Goal: Task Accomplishment & Management: Use online tool/utility

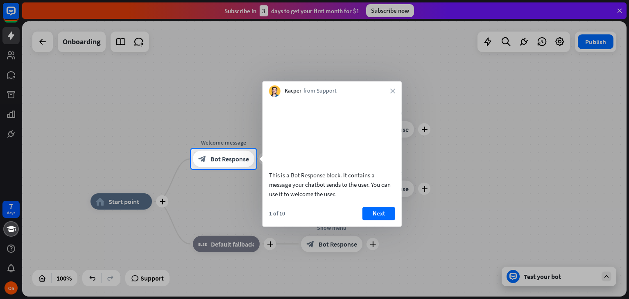
click at [383, 220] on button "Next" at bounding box center [378, 213] width 33 height 13
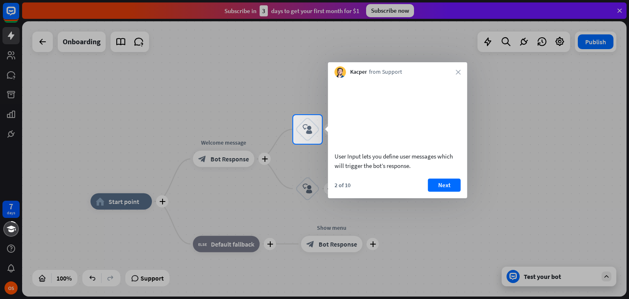
click at [383, 225] on div "7 days OS close Product Help First steps Get started with ChatBot Help Center F…" at bounding box center [314, 149] width 629 height 299
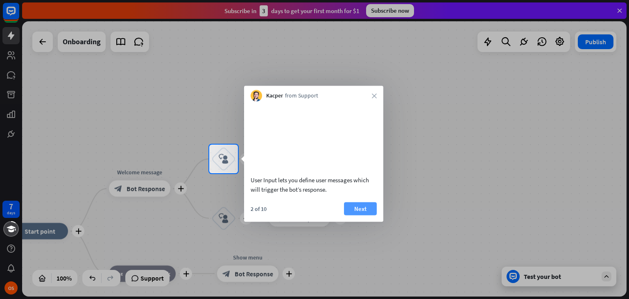
click at [367, 215] on button "Next" at bounding box center [360, 208] width 33 height 13
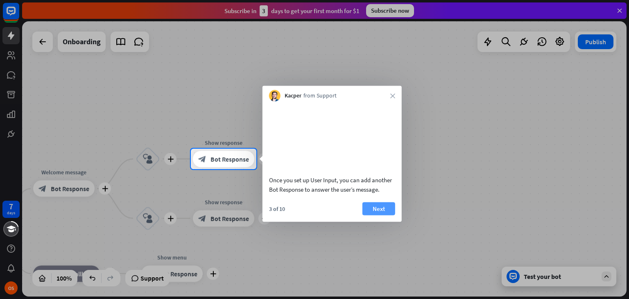
click at [372, 215] on button "Next" at bounding box center [378, 208] width 33 height 13
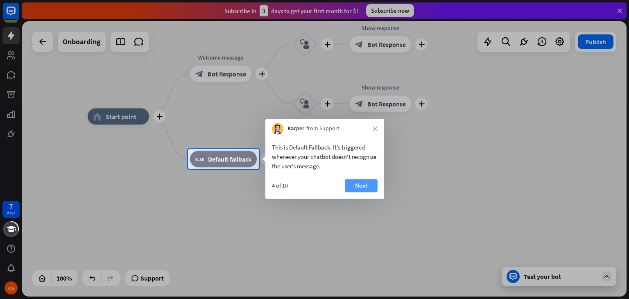
click at [362, 187] on button "Next" at bounding box center [361, 185] width 33 height 13
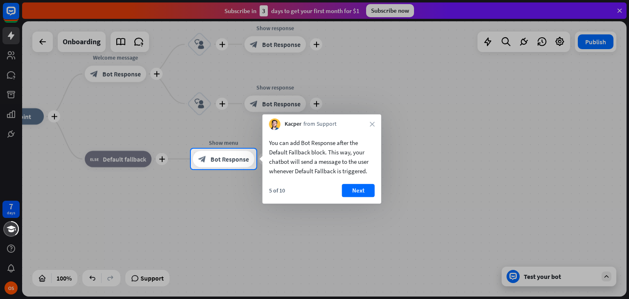
click at [362, 187] on button "Next" at bounding box center [358, 190] width 33 height 13
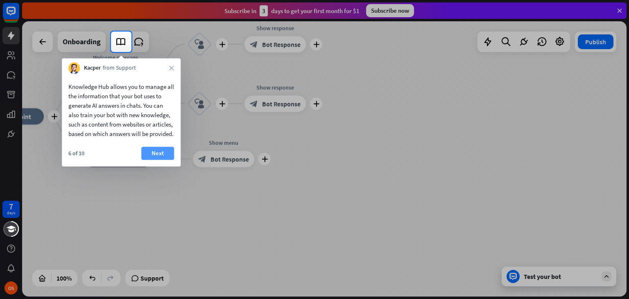
click at [153, 158] on button "Next" at bounding box center [157, 153] width 33 height 13
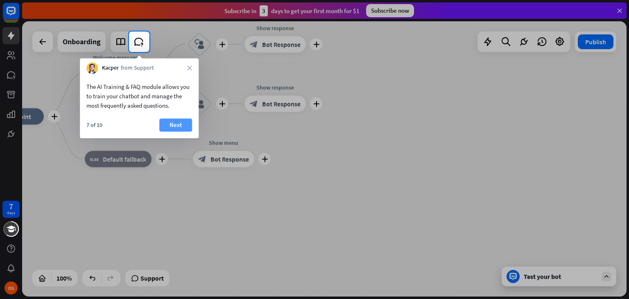
click at [181, 123] on button "Next" at bounding box center [175, 124] width 33 height 13
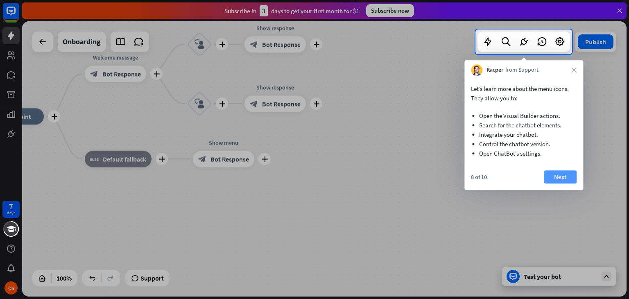
click at [560, 177] on button "Next" at bounding box center [560, 176] width 33 height 13
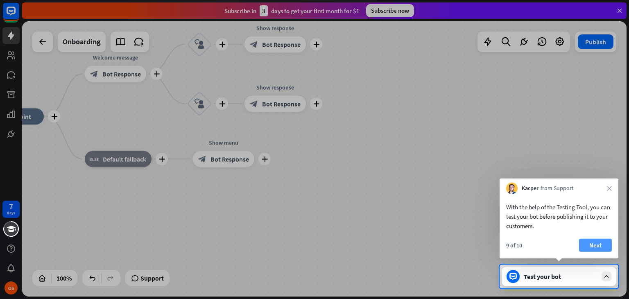
click at [593, 244] on button "Next" at bounding box center [595, 245] width 33 height 13
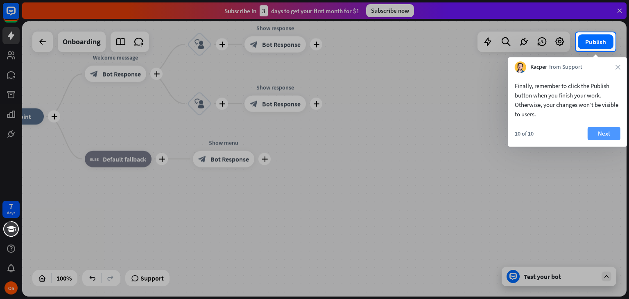
click at [590, 137] on button "Next" at bounding box center [604, 133] width 33 height 13
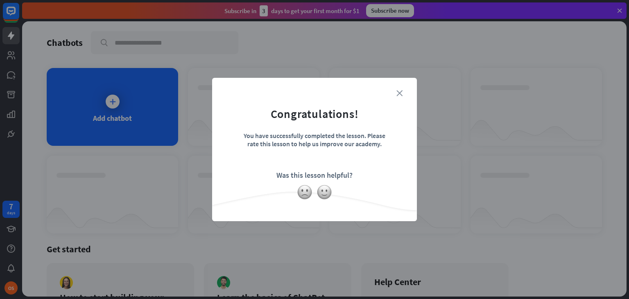
click at [400, 90] on icon "close" at bounding box center [399, 93] width 6 height 6
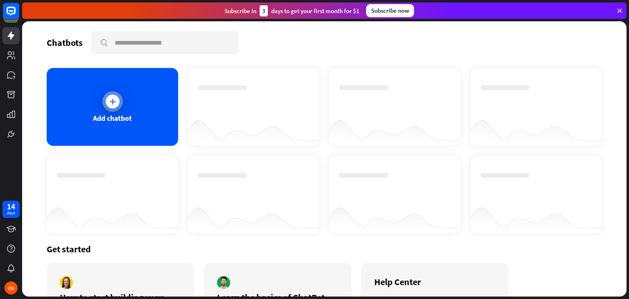
click at [125, 102] on div "Add chatbot" at bounding box center [112, 107] width 131 height 78
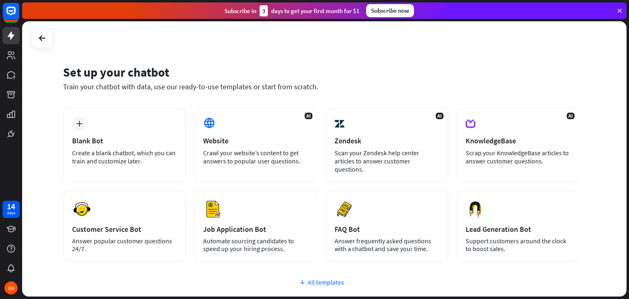
click at [332, 278] on div "All templates" at bounding box center [321, 282] width 516 height 8
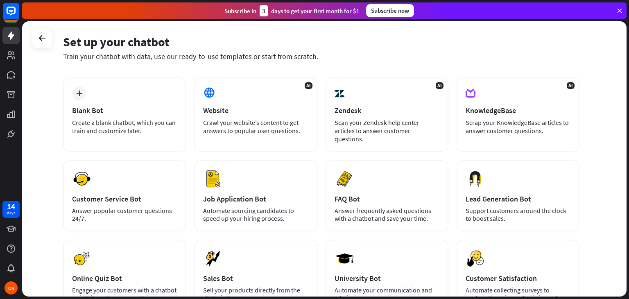
scroll to position [25, 0]
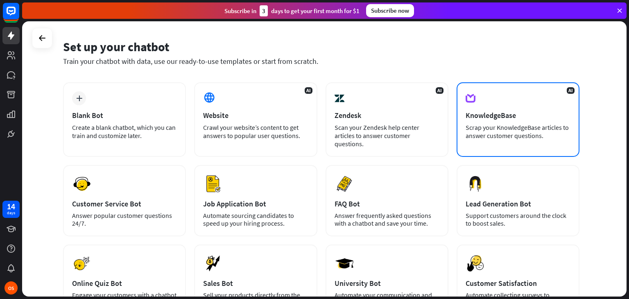
click at [475, 132] on div "Scrap your KnowledgeBase articles to answer customer questions." at bounding box center [518, 131] width 105 height 16
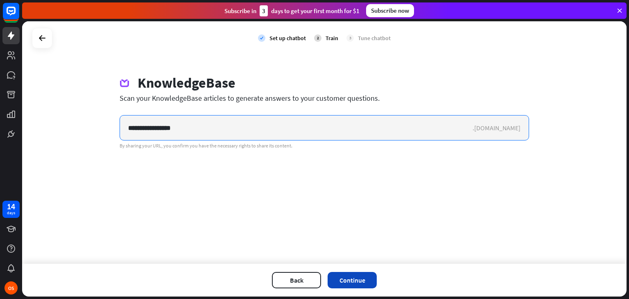
type input "**********"
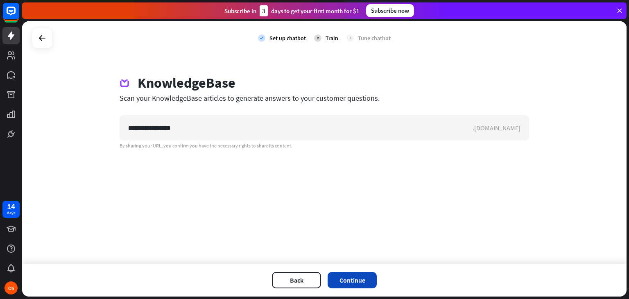
click at [338, 273] on button "Continue" at bounding box center [352, 280] width 49 height 16
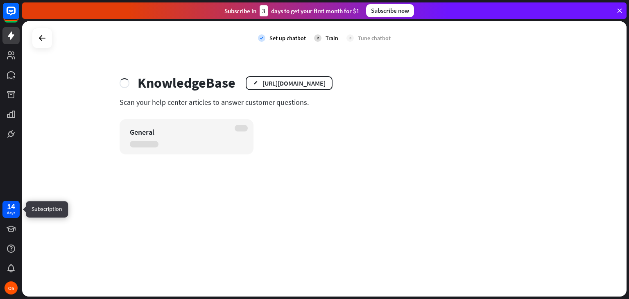
click at [6, 210] on div "14 days" at bounding box center [10, 209] width 17 height 17
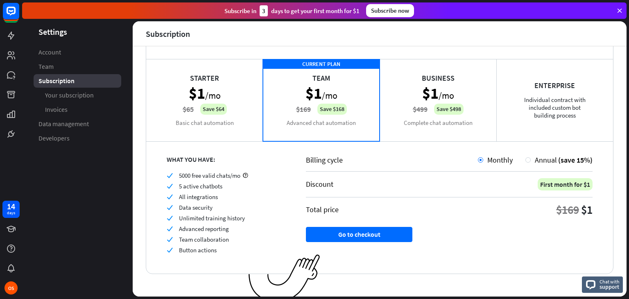
scroll to position [47, 0]
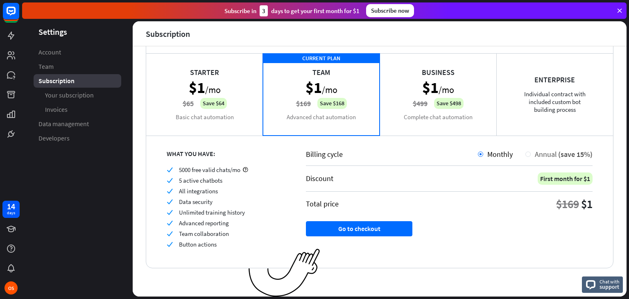
click at [531, 149] on div "Annual (save 15%)" at bounding box center [562, 153] width 62 height 9
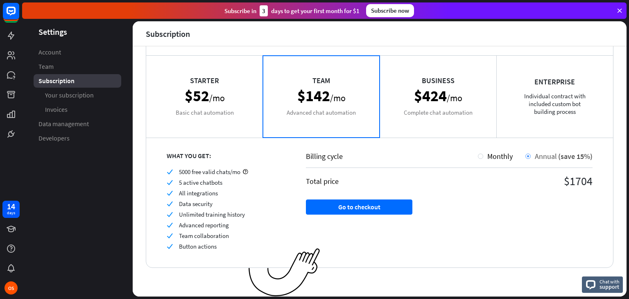
click at [525, 154] on div at bounding box center [527, 156] width 5 height 5
click at [483, 152] on div "Monthly" at bounding box center [497, 156] width 29 height 9
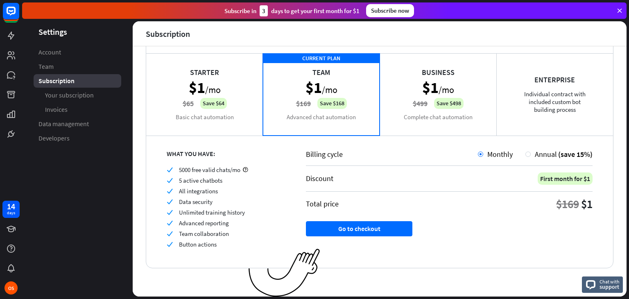
click at [218, 86] on div "Starter $1 /mo $65 Save $64 Basic chat automation" at bounding box center [204, 94] width 117 height 82
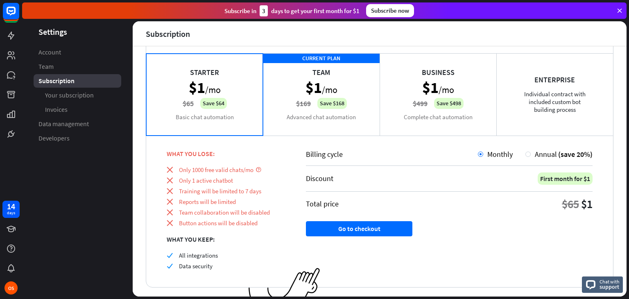
click at [332, 84] on div "CURRENT PLAN Team $1 /mo $169 Save $168 Advanced chat automation" at bounding box center [321, 94] width 117 height 82
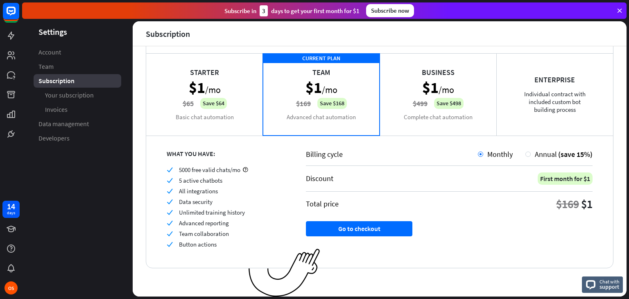
click at [438, 99] on div "Business $1 /mo $499 Save $498 Complete chat automation" at bounding box center [438, 94] width 117 height 82
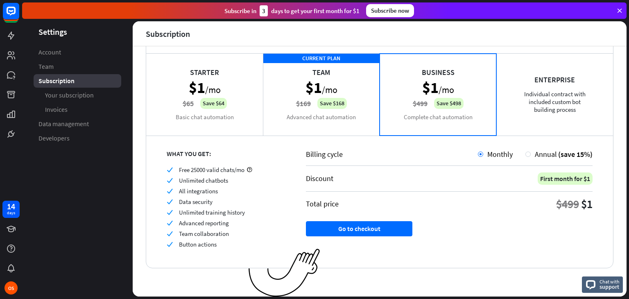
click at [620, 11] on icon at bounding box center [619, 10] width 7 height 7
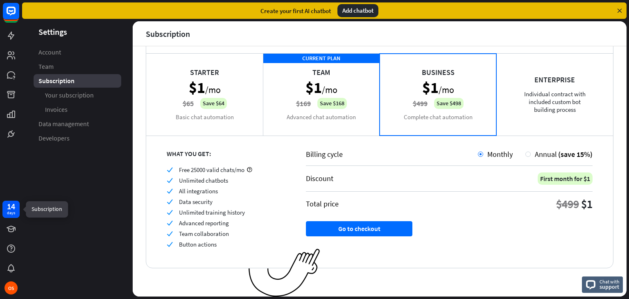
click at [11, 203] on div "14" at bounding box center [11, 206] width 8 height 7
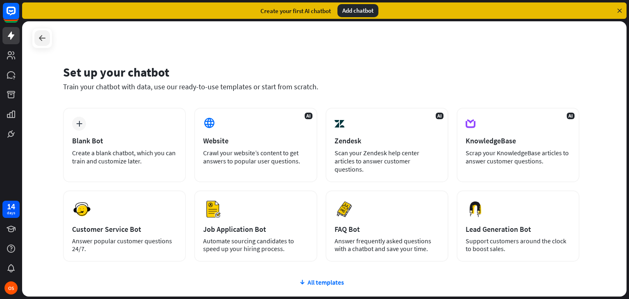
click at [43, 32] on div at bounding box center [42, 38] width 16 height 16
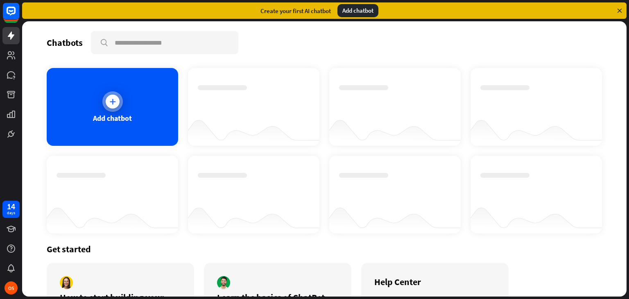
click at [141, 108] on div "Add chatbot" at bounding box center [112, 107] width 131 height 78
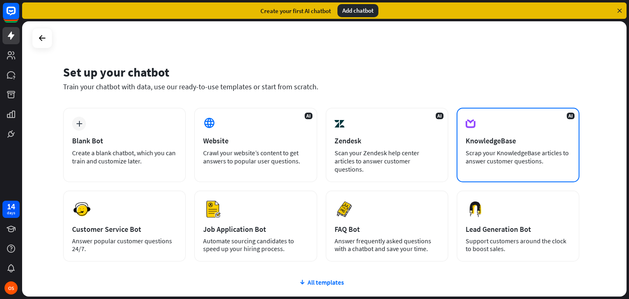
click at [512, 152] on div "Scrap your KnowledgeBase articles to answer customer questions." at bounding box center [518, 157] width 105 height 16
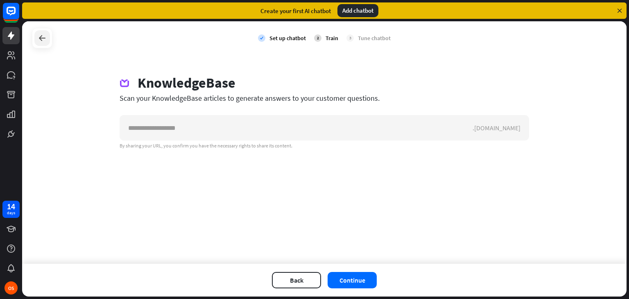
click at [36, 35] on div at bounding box center [42, 38] width 16 height 16
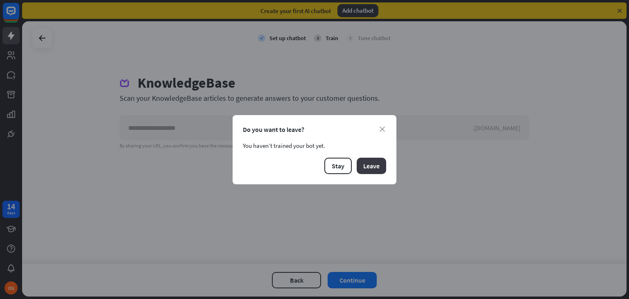
click at [365, 164] on button "Leave" at bounding box center [371, 166] width 29 height 16
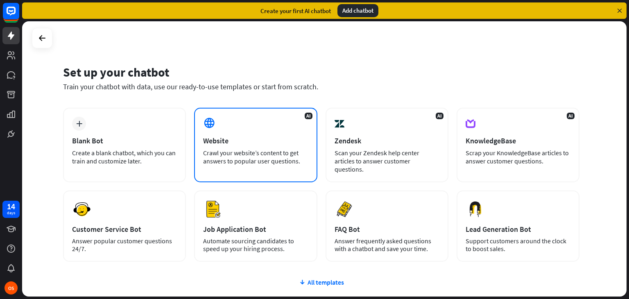
click at [252, 143] on div "Website" at bounding box center [255, 140] width 105 height 9
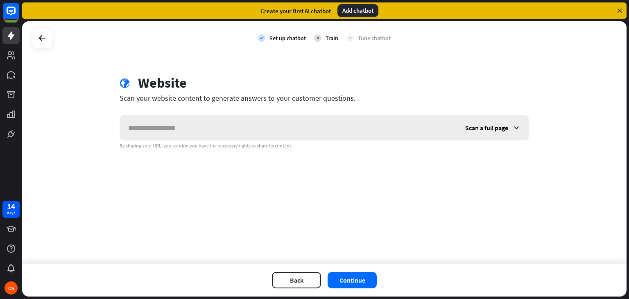
click at [253, 129] on input "text" at bounding box center [288, 127] width 337 height 25
type input "**********"
click at [351, 278] on button "Continue" at bounding box center [352, 280] width 49 height 16
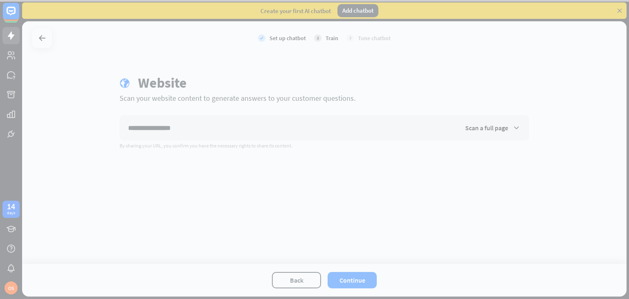
click at [510, 124] on div at bounding box center [314, 149] width 629 height 299
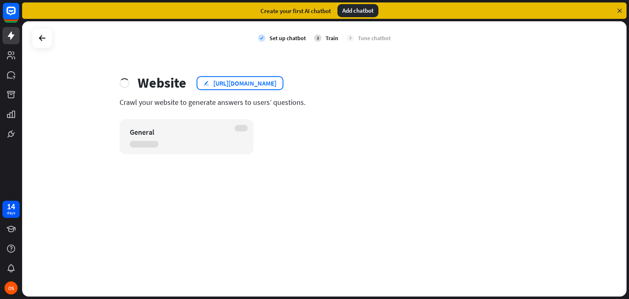
click at [283, 77] on div "edit [URL][DOMAIN_NAME]" at bounding box center [240, 83] width 87 height 14
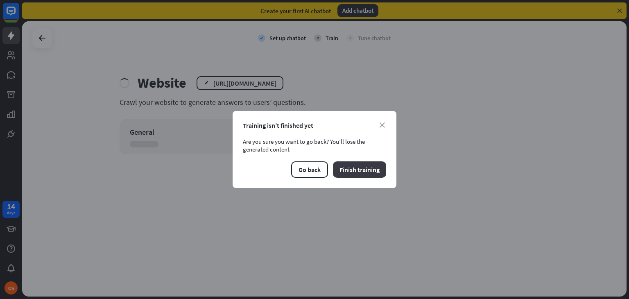
click at [357, 164] on button "Finish training" at bounding box center [359, 169] width 53 height 16
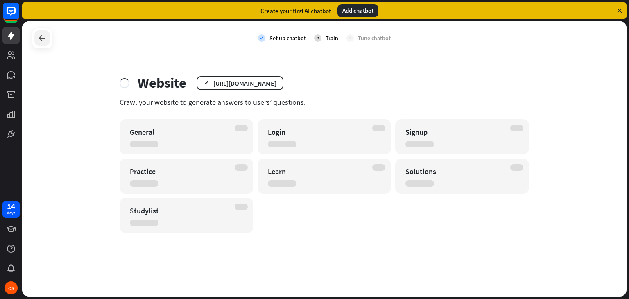
click at [42, 33] on icon at bounding box center [42, 38] width 10 height 10
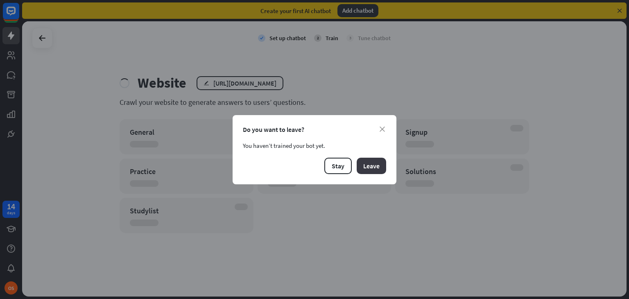
click at [377, 160] on button "Leave" at bounding box center [371, 166] width 29 height 16
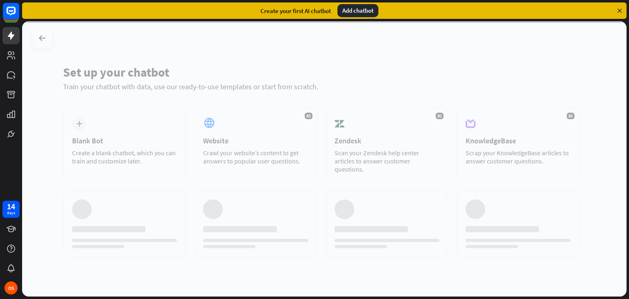
click at [508, 144] on div at bounding box center [324, 158] width 604 height 275
click at [249, 146] on div at bounding box center [324, 158] width 604 height 275
